Goal: Information Seeking & Learning: Learn about a topic

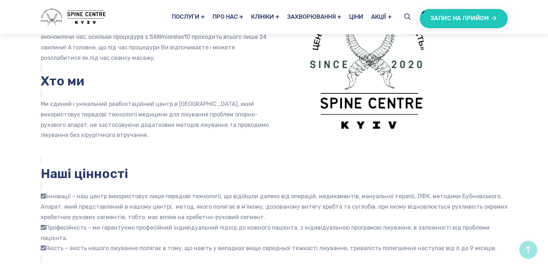
scroll to position [180, 0]
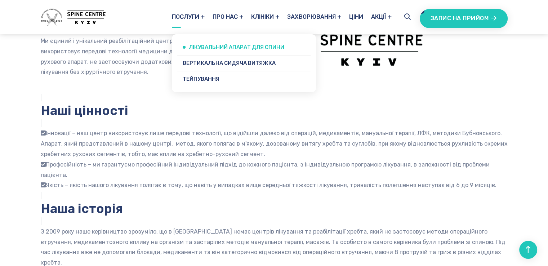
click at [191, 46] on link "Лікувальний апарат для спини" at bounding box center [243, 47] width 133 height 15
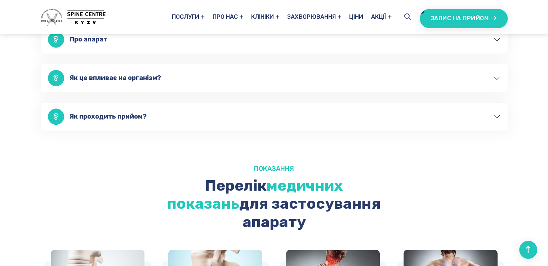
scroll to position [396, 0]
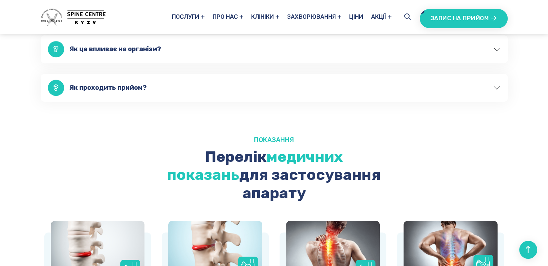
click at [121, 48] on button "Як це впливає на організм?" at bounding box center [274, 49] width 467 height 28
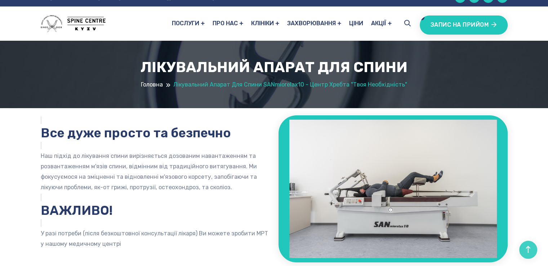
scroll to position [0, 0]
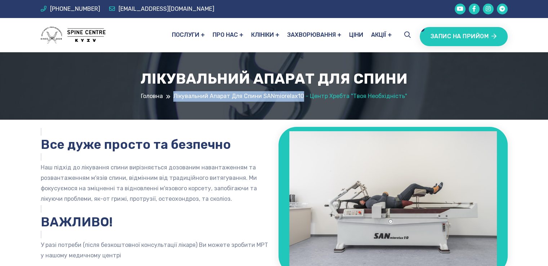
drag, startPoint x: 176, startPoint y: 95, endPoint x: 304, endPoint y: 100, distance: 128.7
click at [304, 100] on li "Лікувальний апарат для спини SANmiorelax10 - центр хребта "Твоя необхідність"" at bounding box center [290, 96] width 234 height 10
copy li "Лікувальний апарат для спини SANmiorelax10"
